Goal: Information Seeking & Learning: Find specific fact

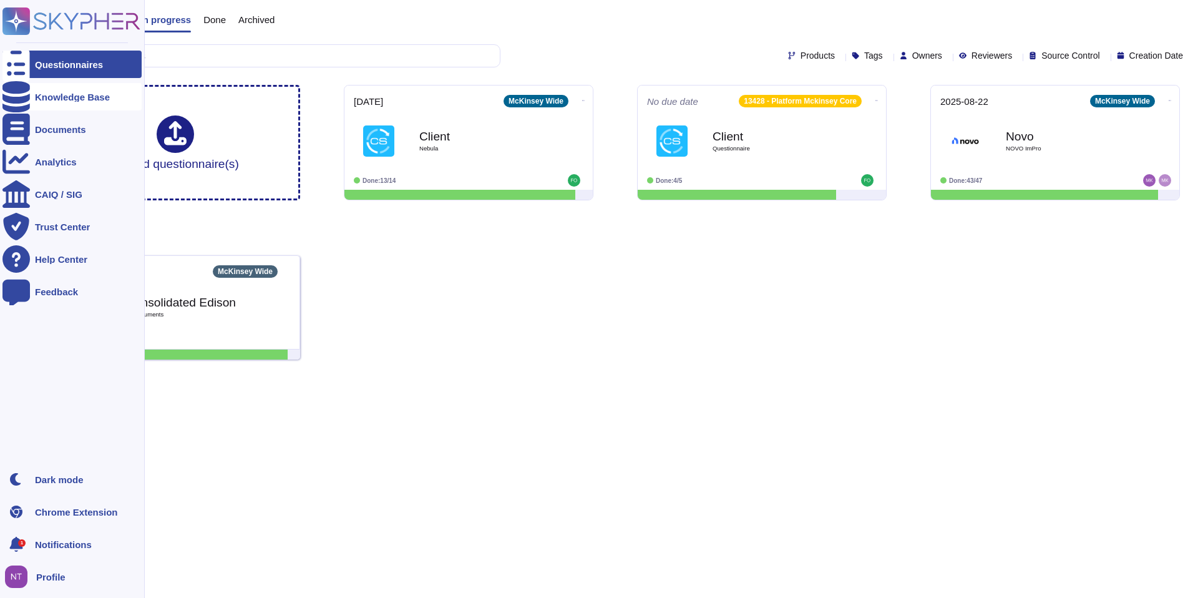
click at [13, 94] on icon at bounding box center [15, 96] width 27 height 31
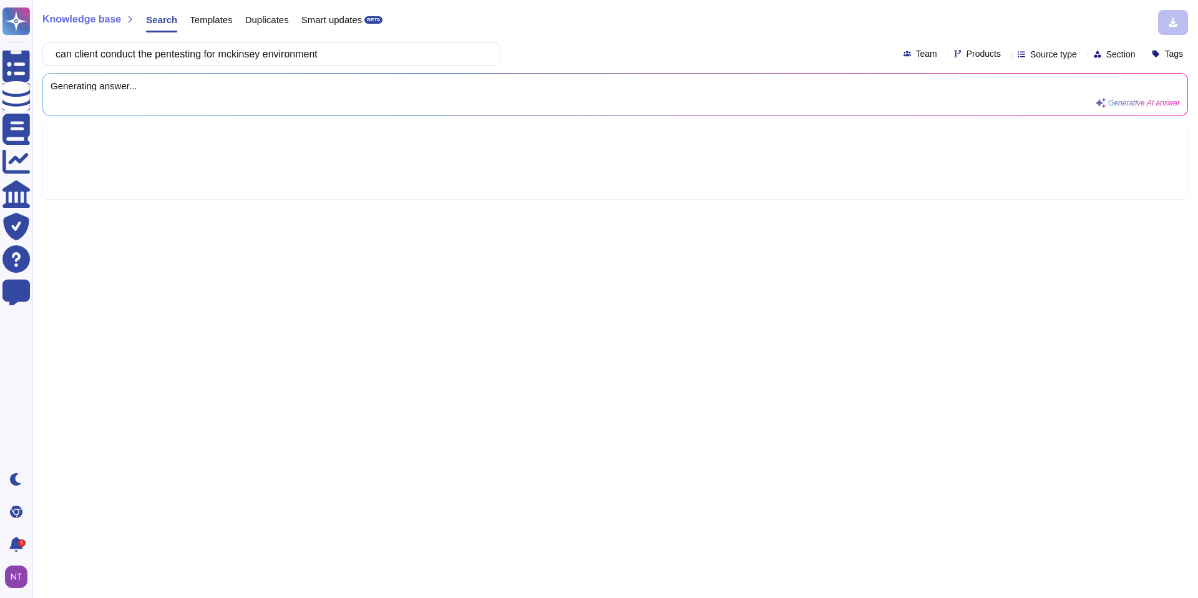
type input "can client conduct the pentesting for mckinsey environment"
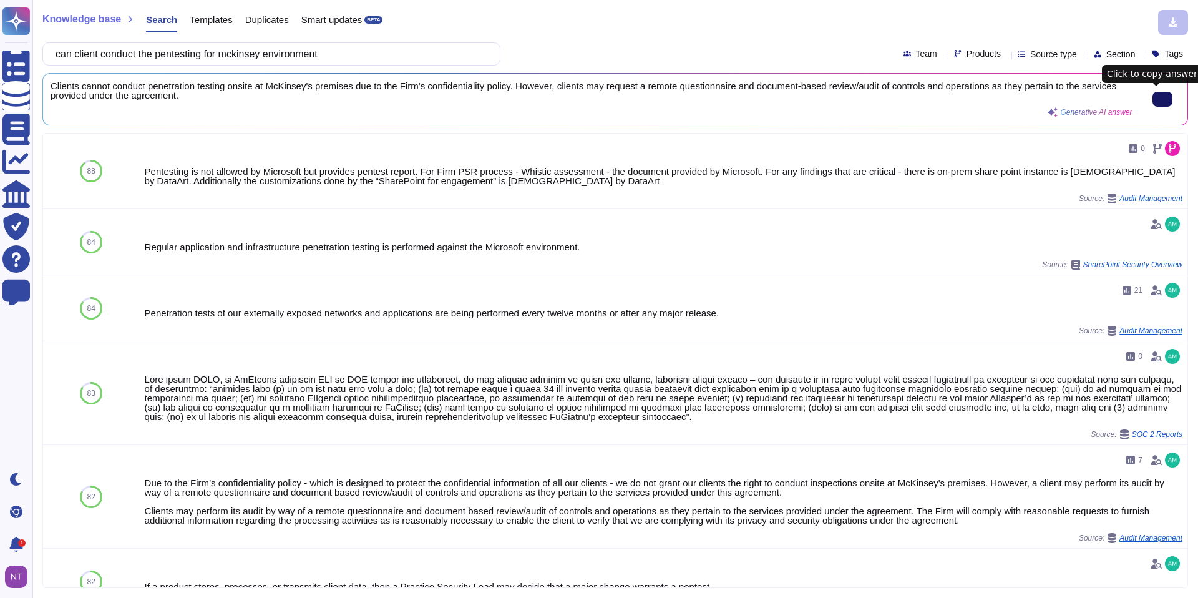
click at [1162, 99] on icon at bounding box center [1162, 99] width 0 height 0
